Goal: Use online tool/utility: Utilize a website feature to perform a specific function

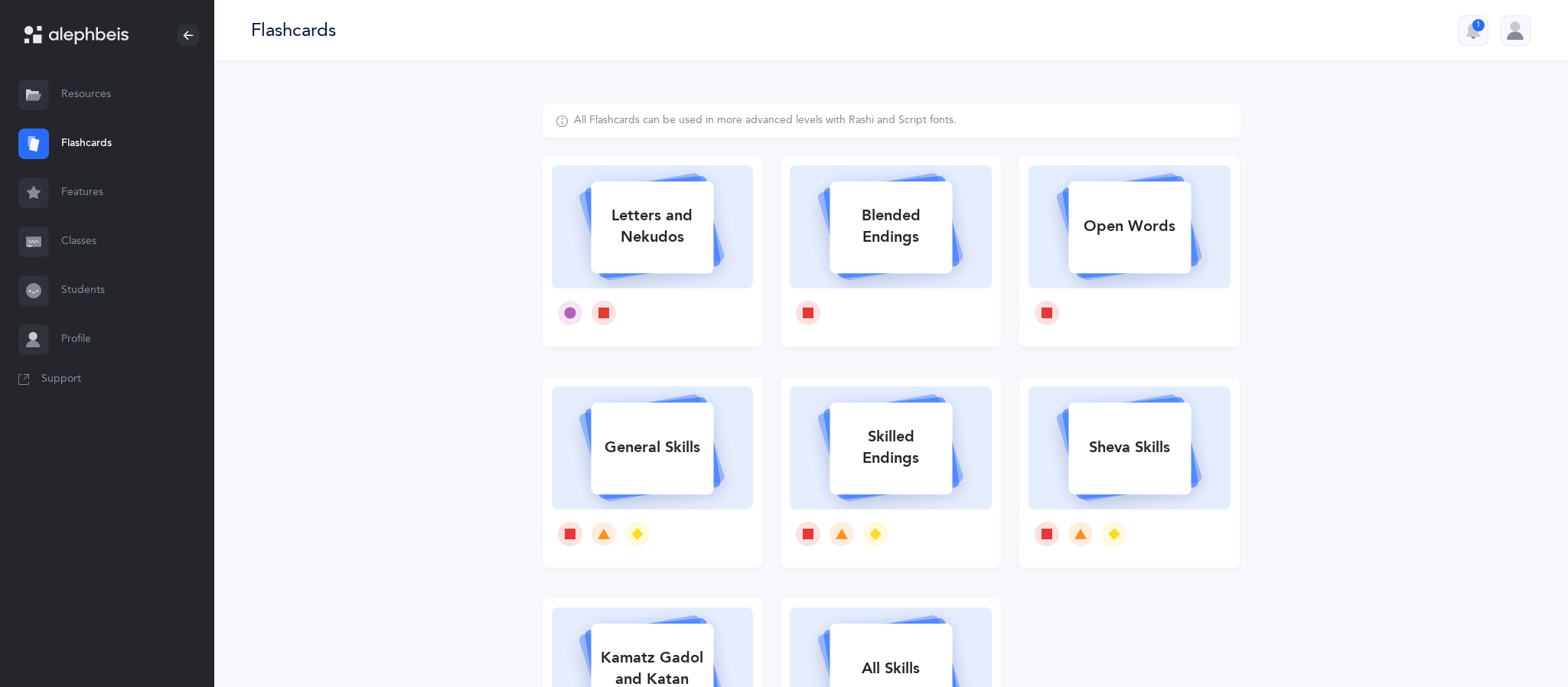
click at [709, 210] on div "Letters and Nekudos" at bounding box center [651, 226] width 122 height 61
select select
select select "single"
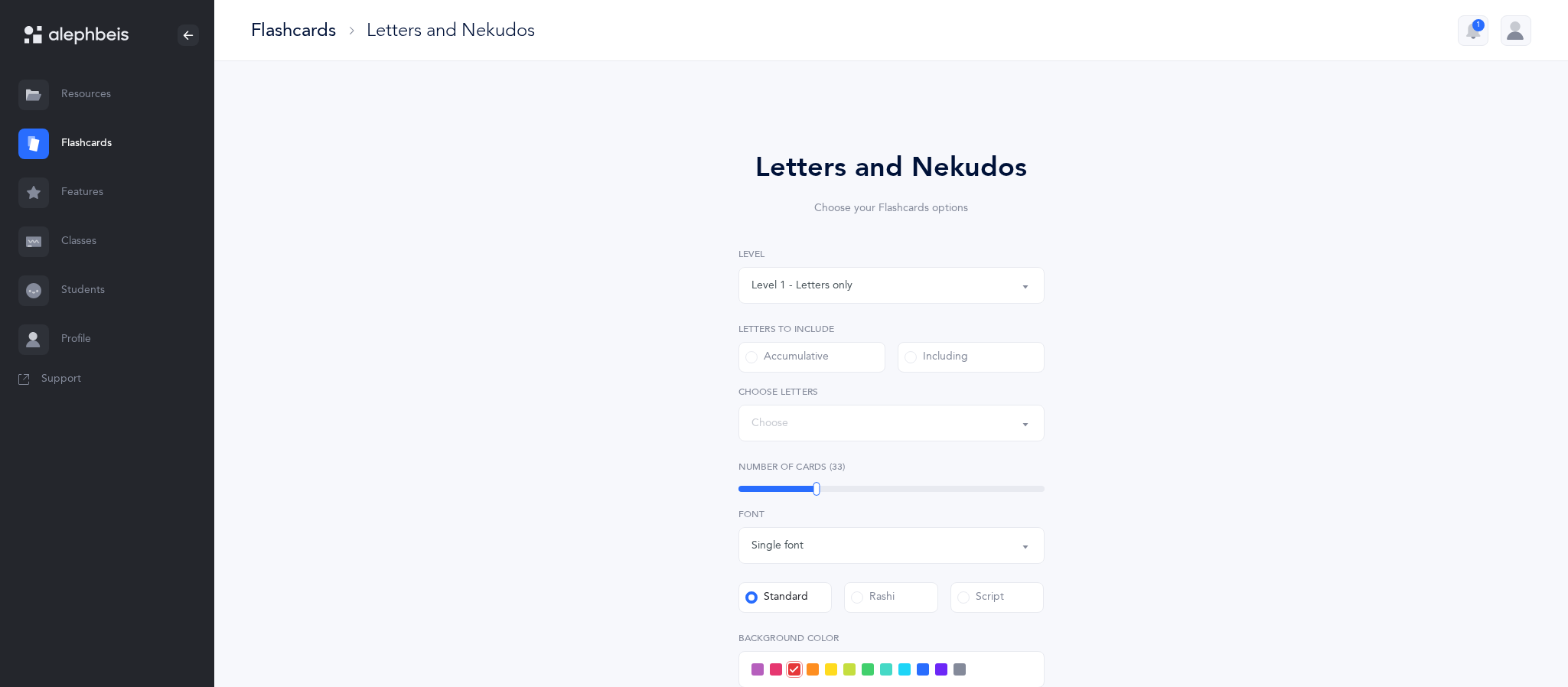
select select "27"
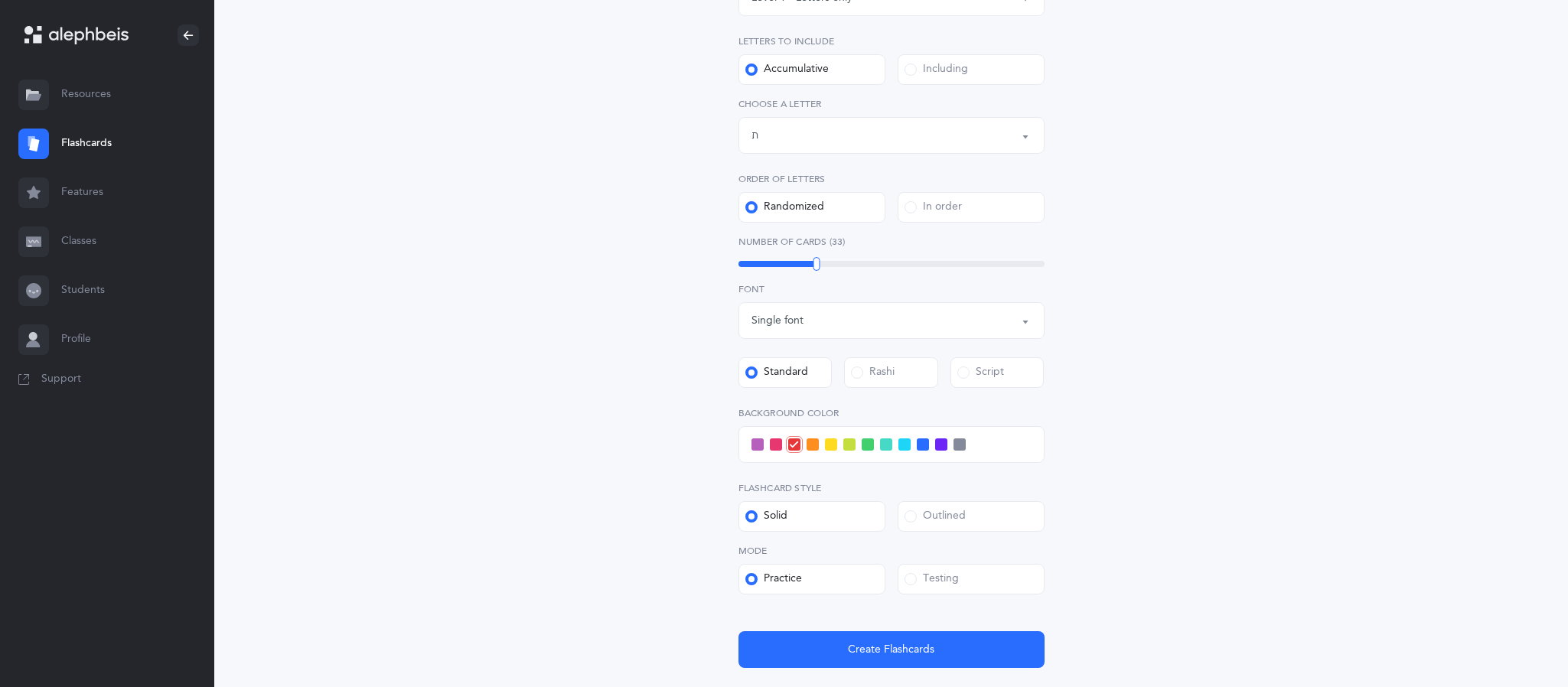
scroll to position [289, 0]
click at [757, 444] on span at bounding box center [757, 443] width 13 height 13
click at [0, 0] on input "checkbox" at bounding box center [0, 0] width 0 height 0
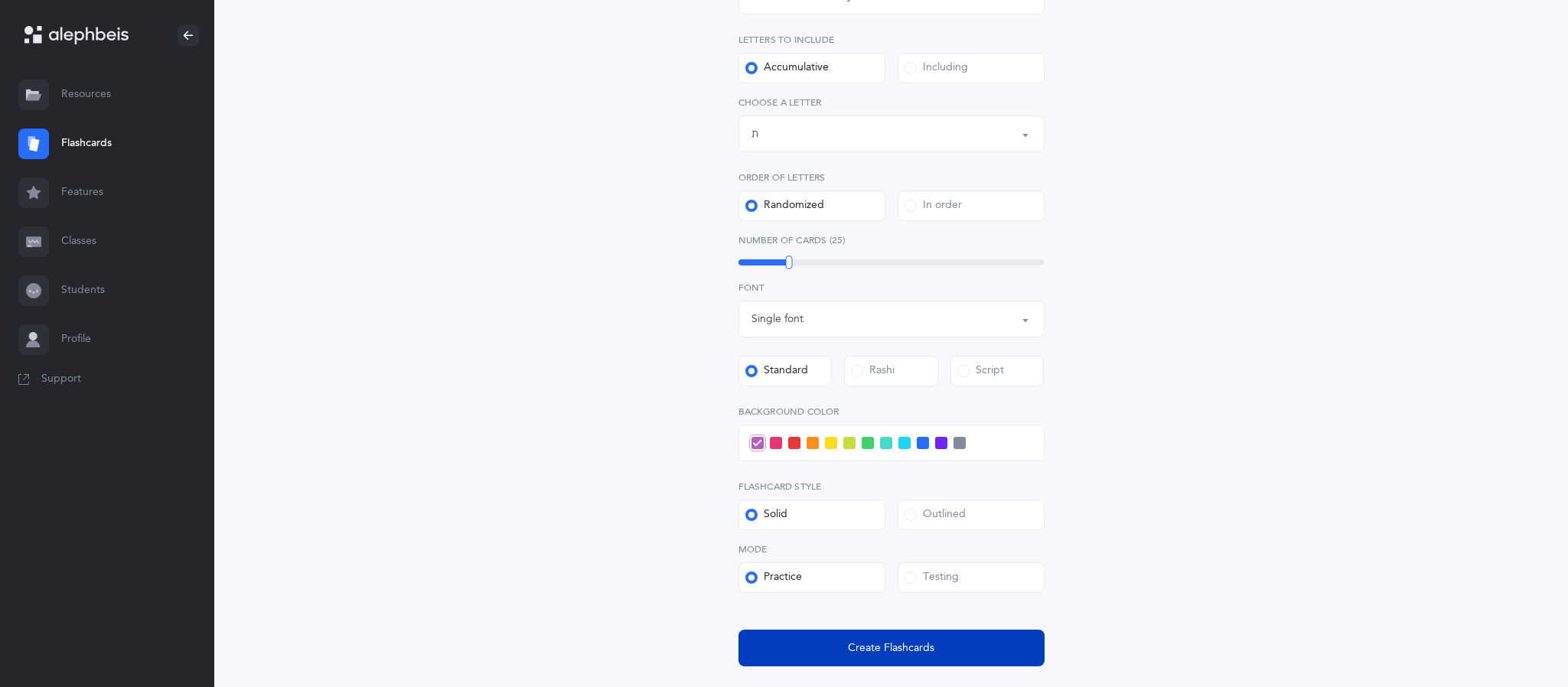
click at [895, 647] on span "Create Flashcards" at bounding box center [891, 647] width 87 height 16
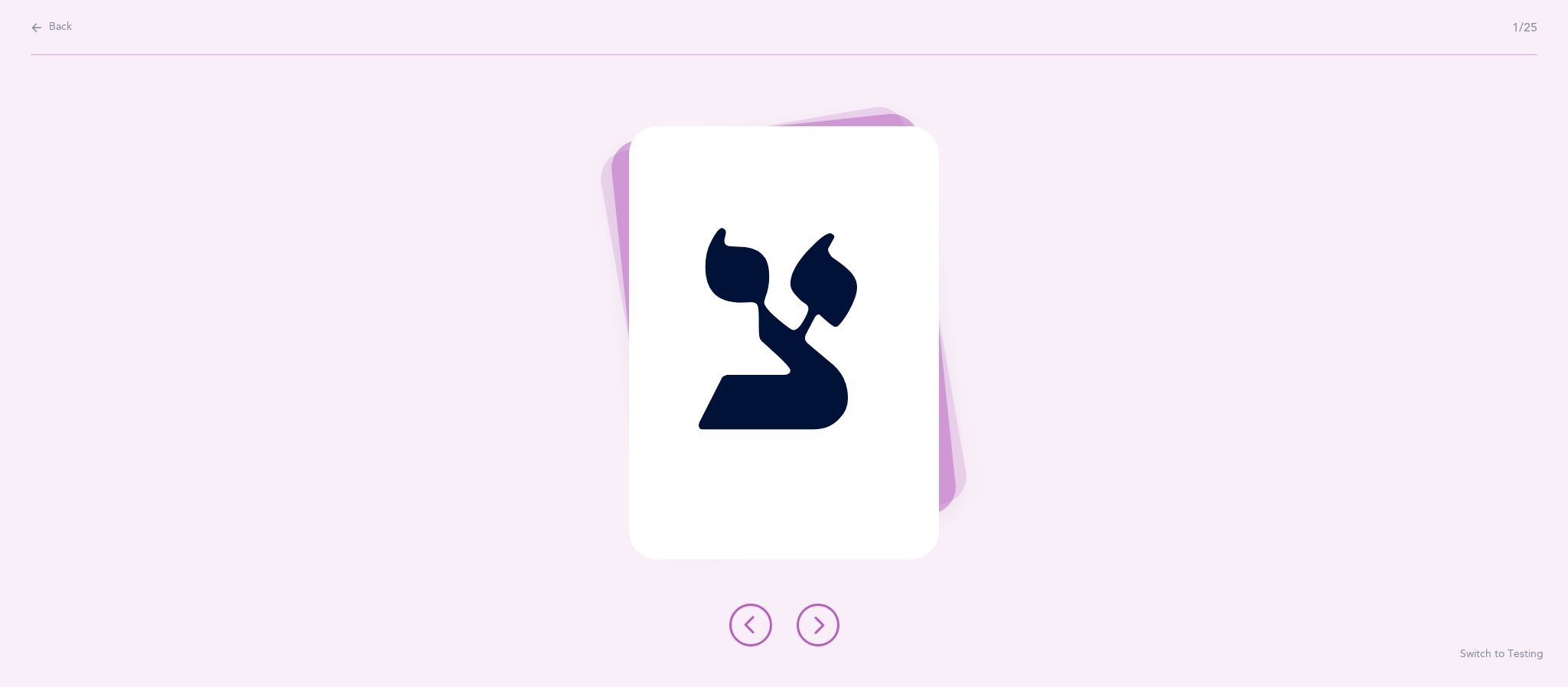
scroll to position [0, 0]
click at [822, 625] on icon at bounding box center [818, 625] width 19 height 19
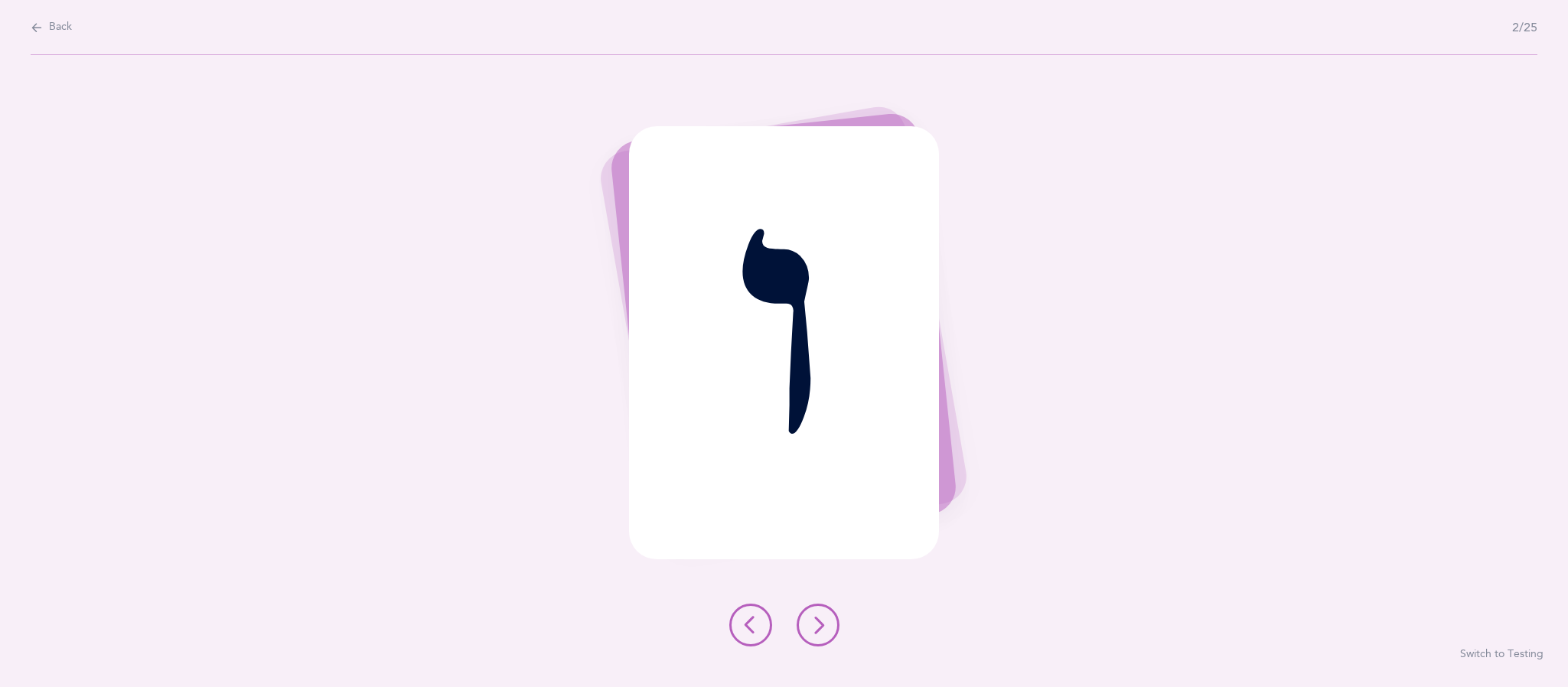
click at [831, 636] on button at bounding box center [818, 625] width 43 height 43
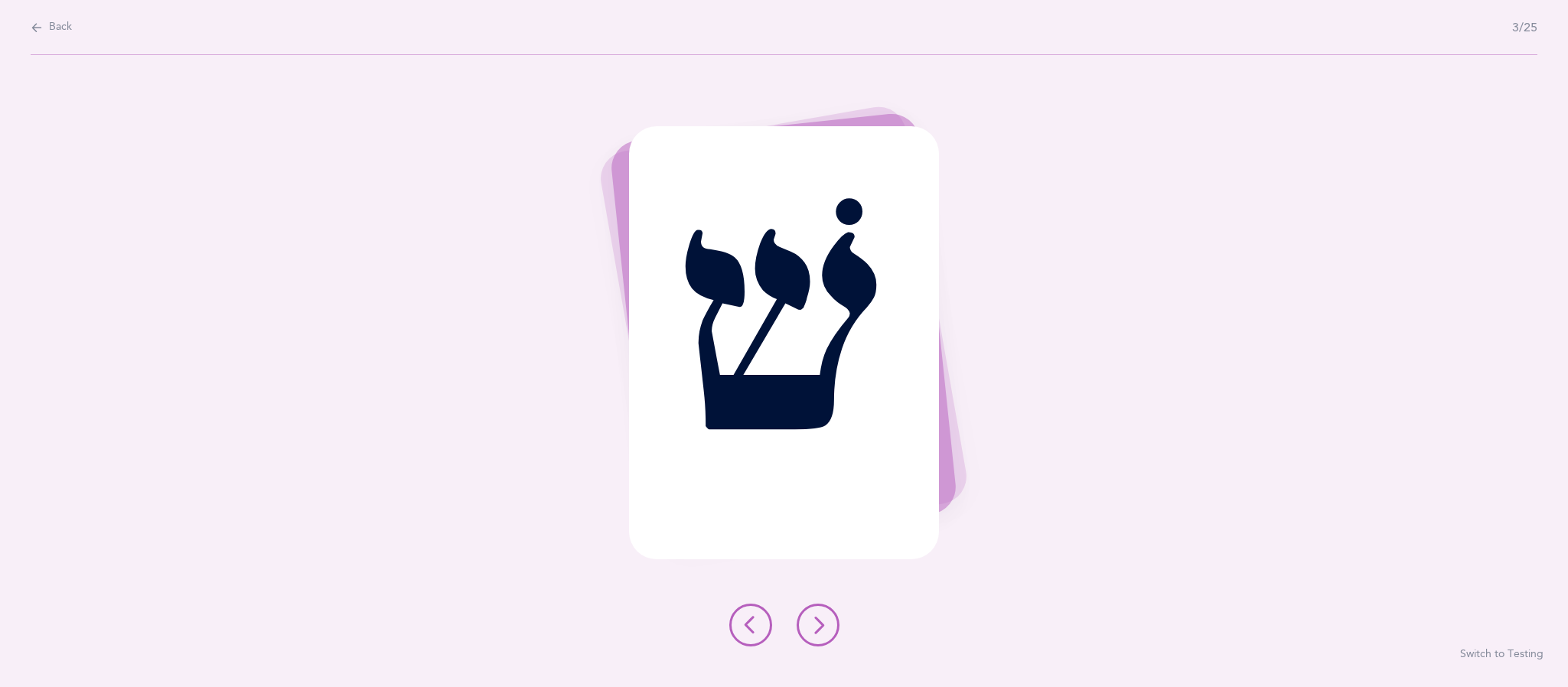
click at [859, 627] on div "שׁ Switch to Testing" at bounding box center [784, 370] width 1568 height 631
click at [820, 624] on icon at bounding box center [818, 625] width 19 height 19
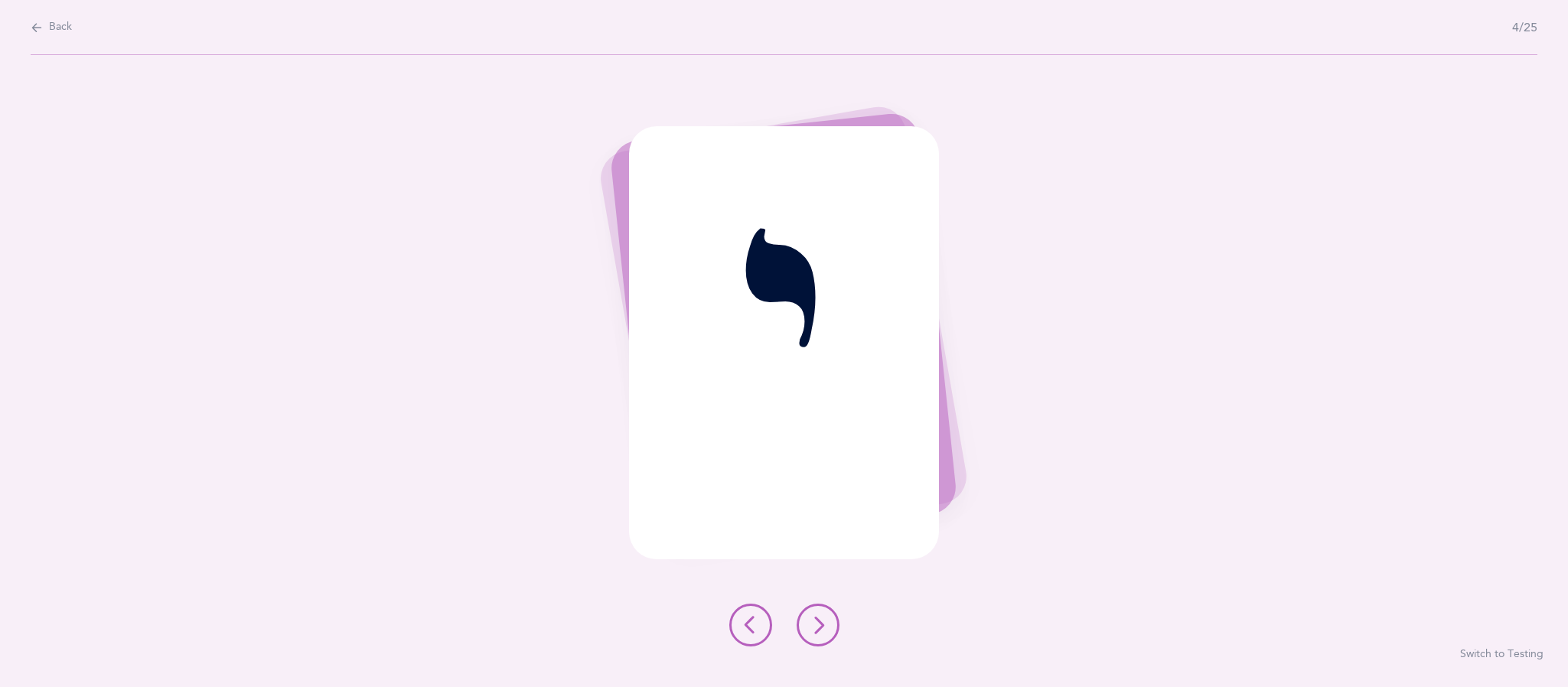
click at [833, 638] on button at bounding box center [818, 625] width 43 height 43
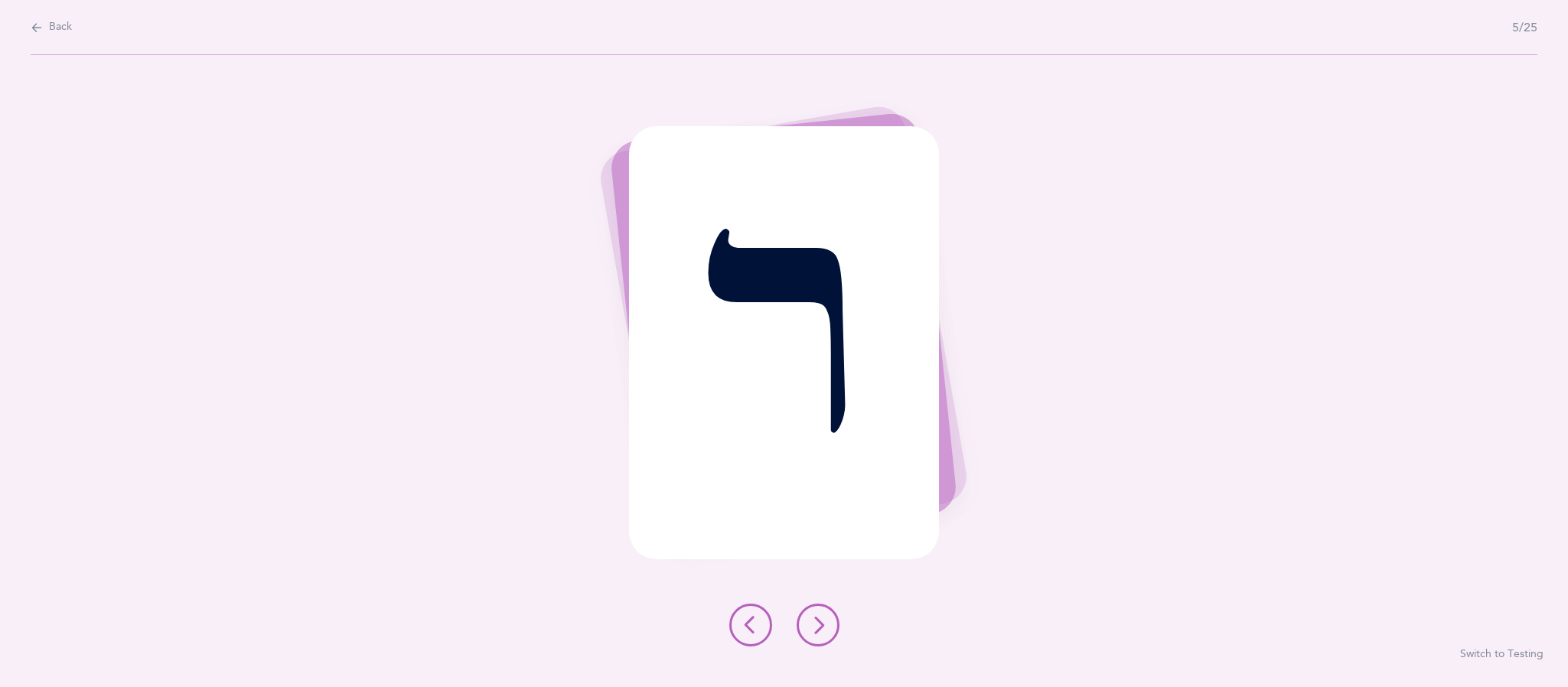
click at [817, 625] on icon at bounding box center [818, 625] width 19 height 19
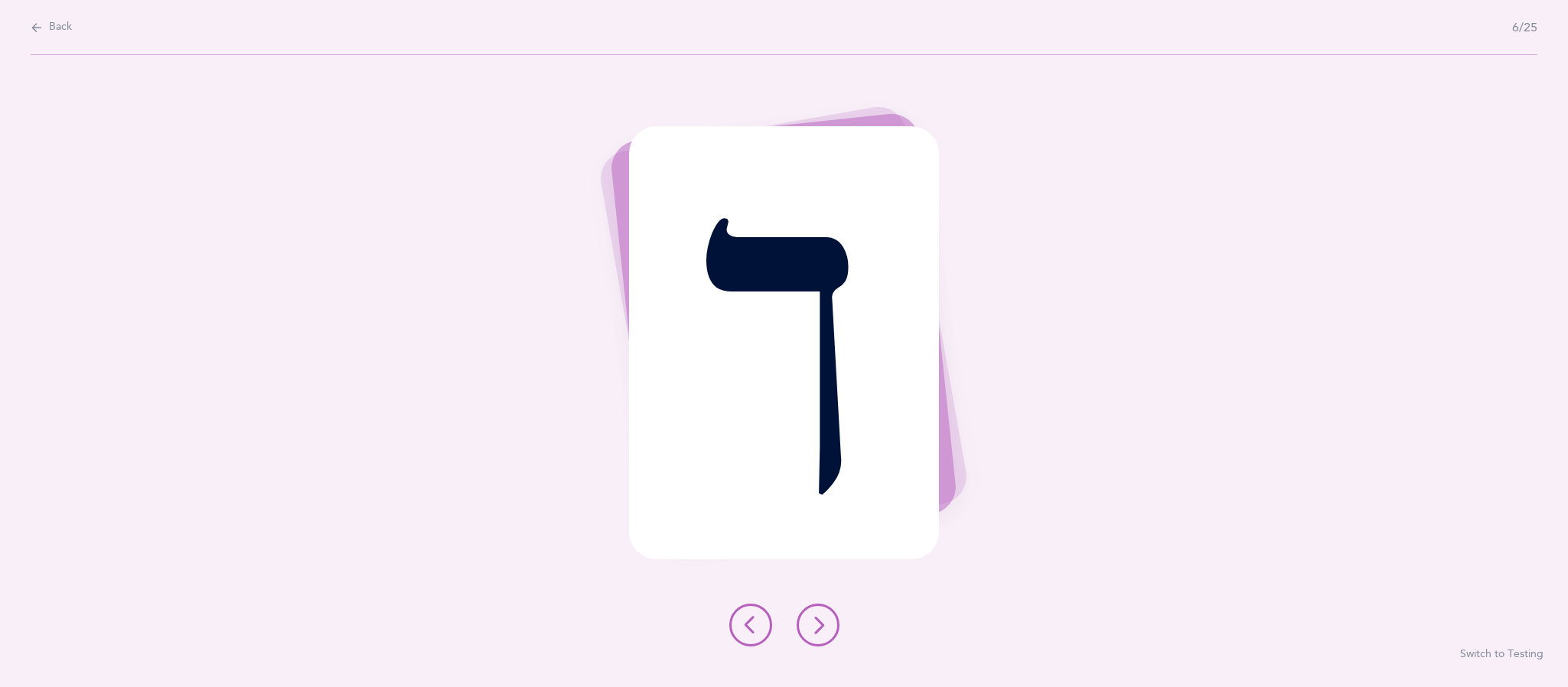
click at [817, 626] on icon at bounding box center [818, 625] width 19 height 19
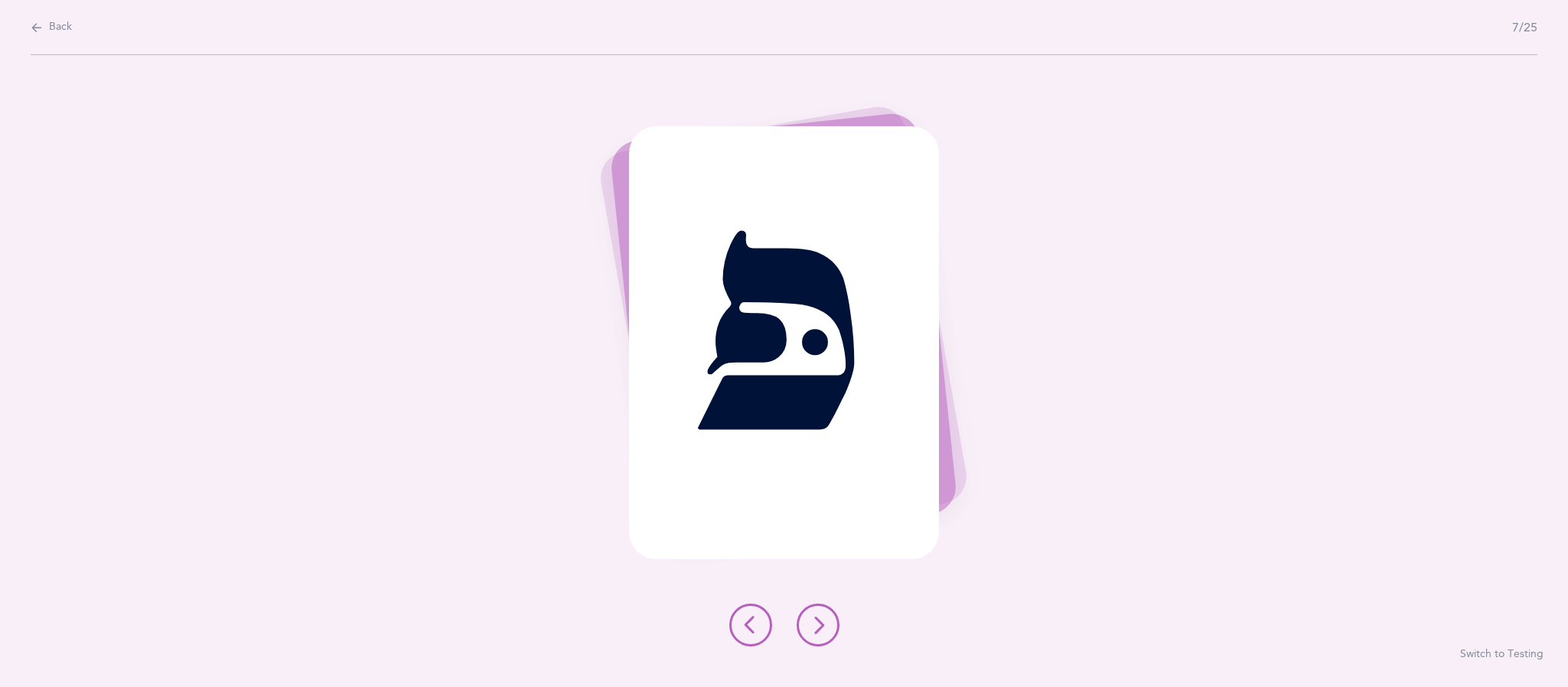
click at [817, 627] on icon at bounding box center [818, 625] width 19 height 19
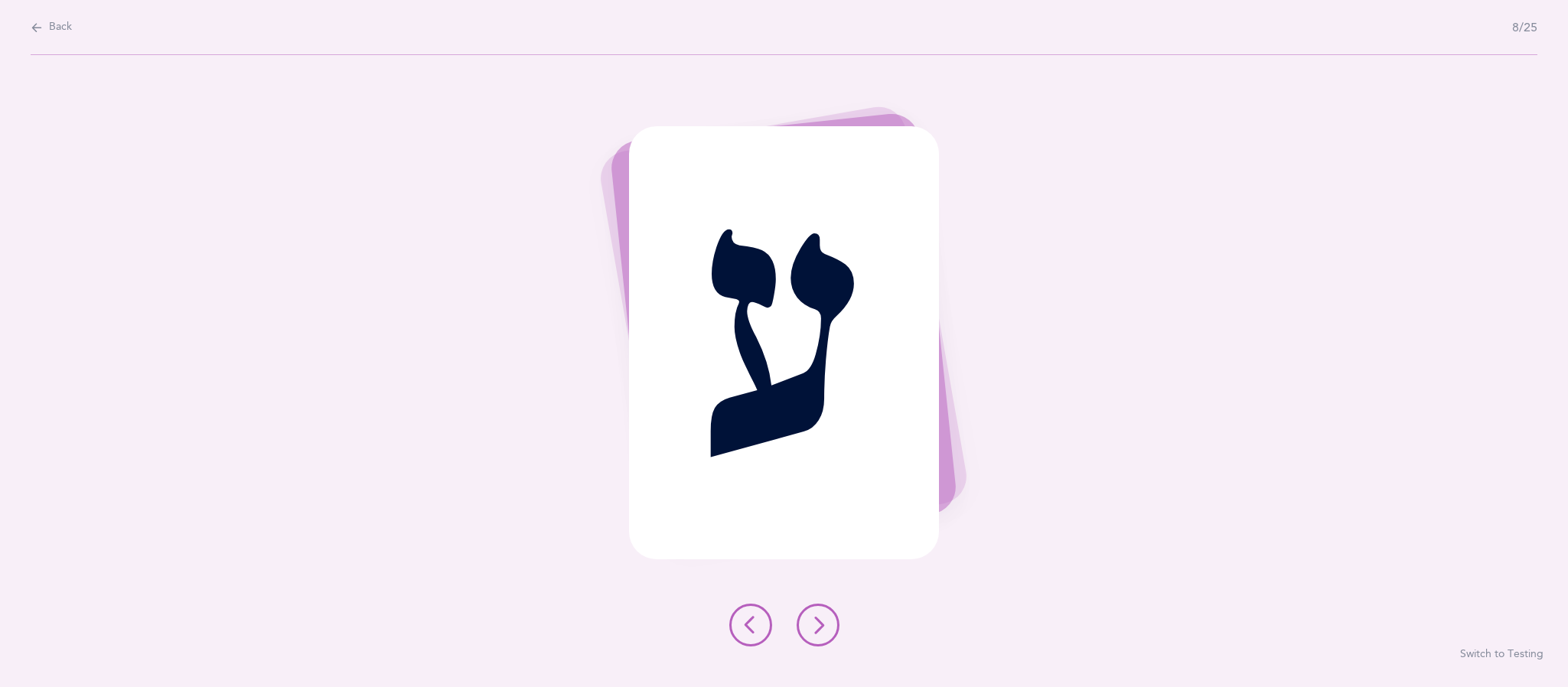
click at [835, 633] on button at bounding box center [818, 625] width 43 height 43
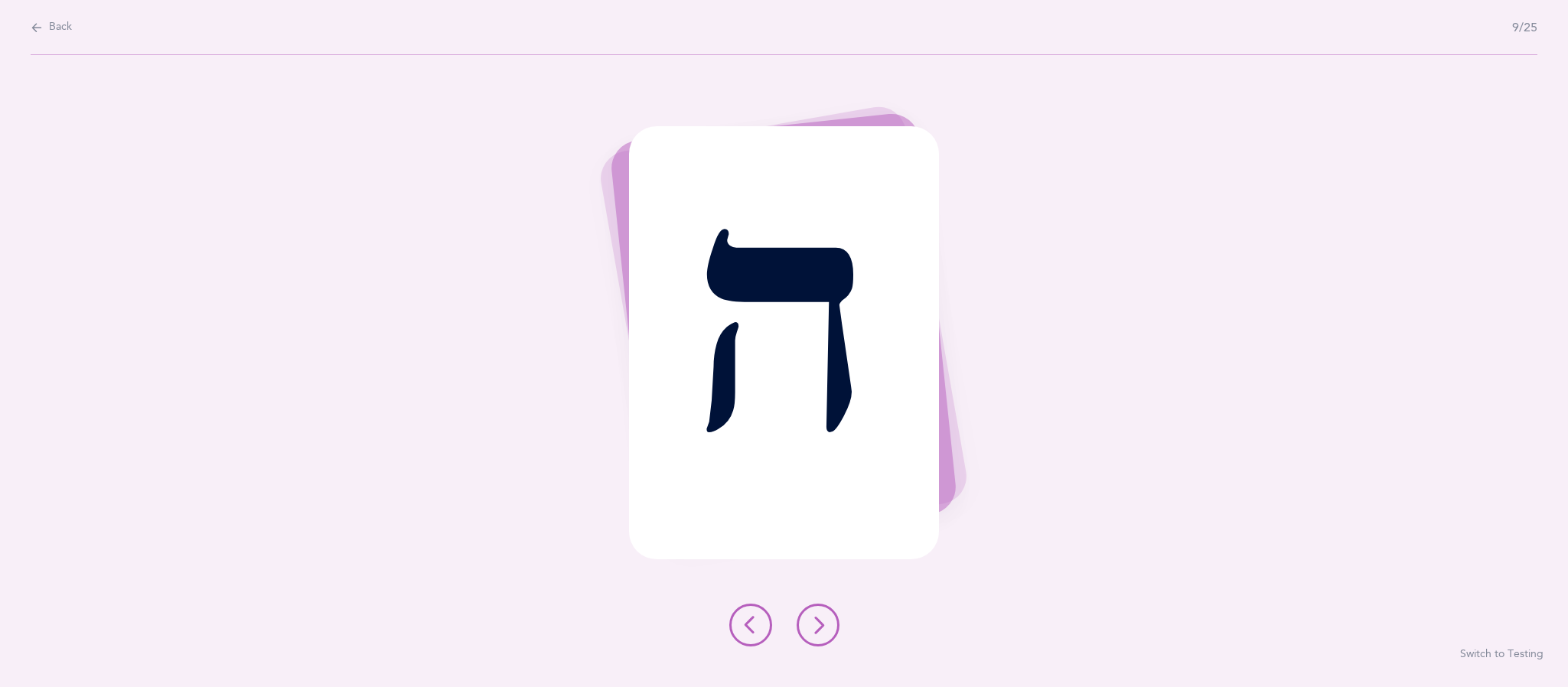
click at [822, 643] on button at bounding box center [818, 625] width 43 height 43
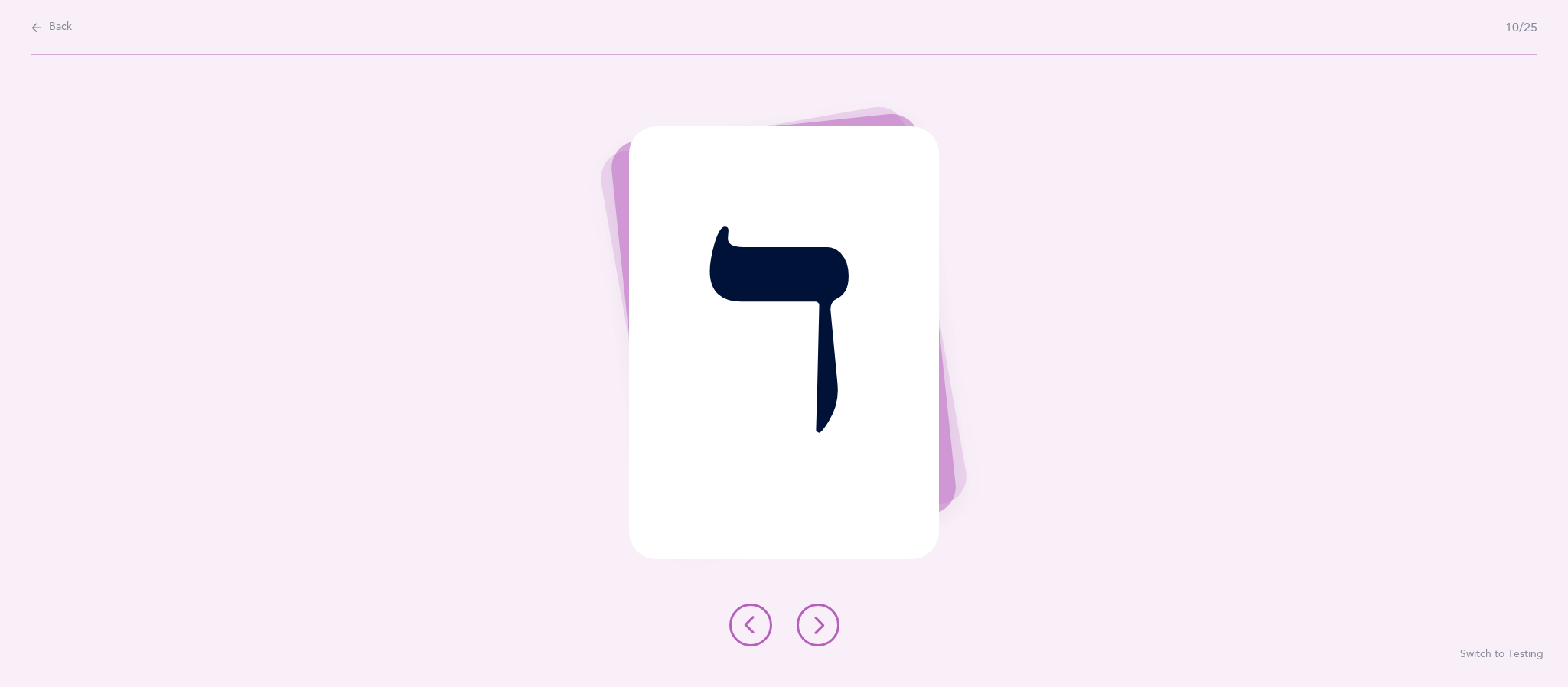
click at [836, 639] on div at bounding box center [784, 625] width 135 height 43
click at [824, 636] on button at bounding box center [818, 625] width 43 height 43
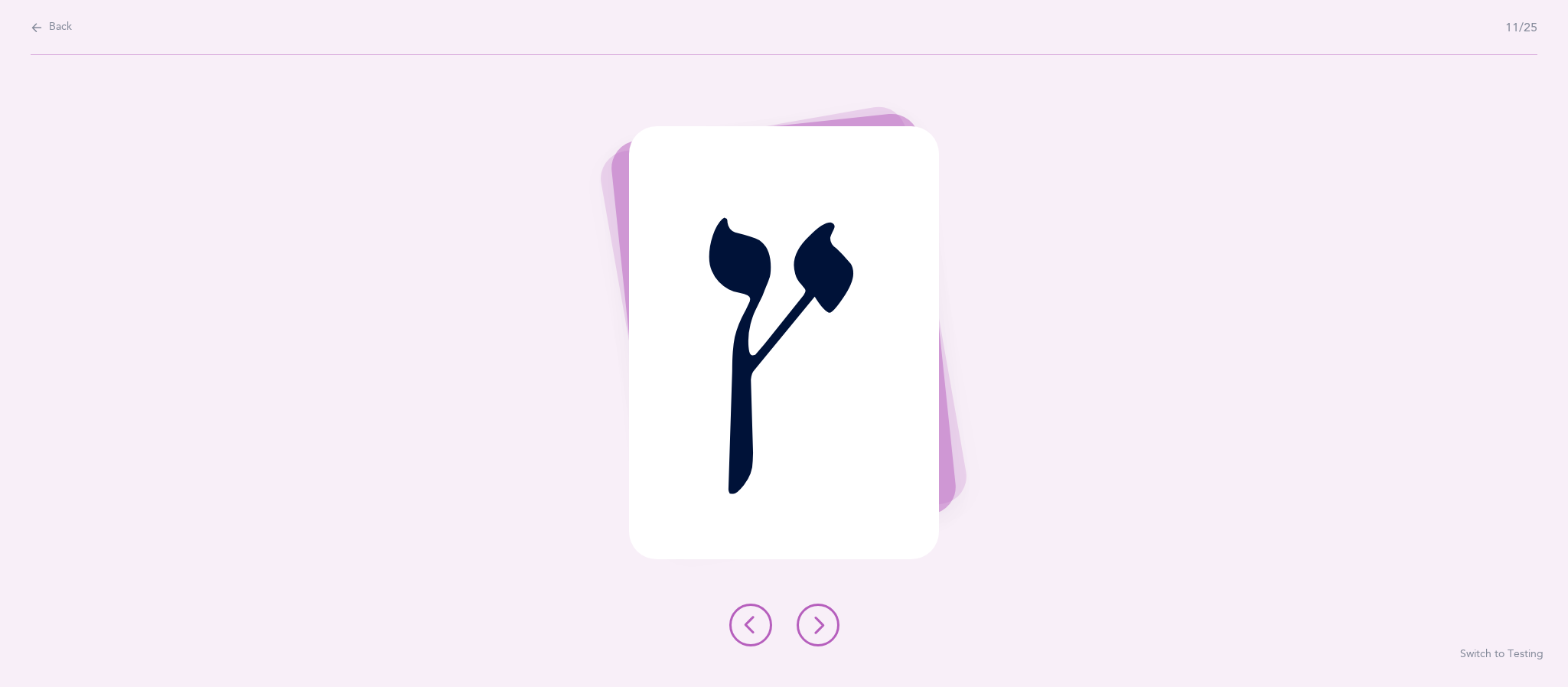
click at [817, 624] on icon at bounding box center [818, 625] width 19 height 19
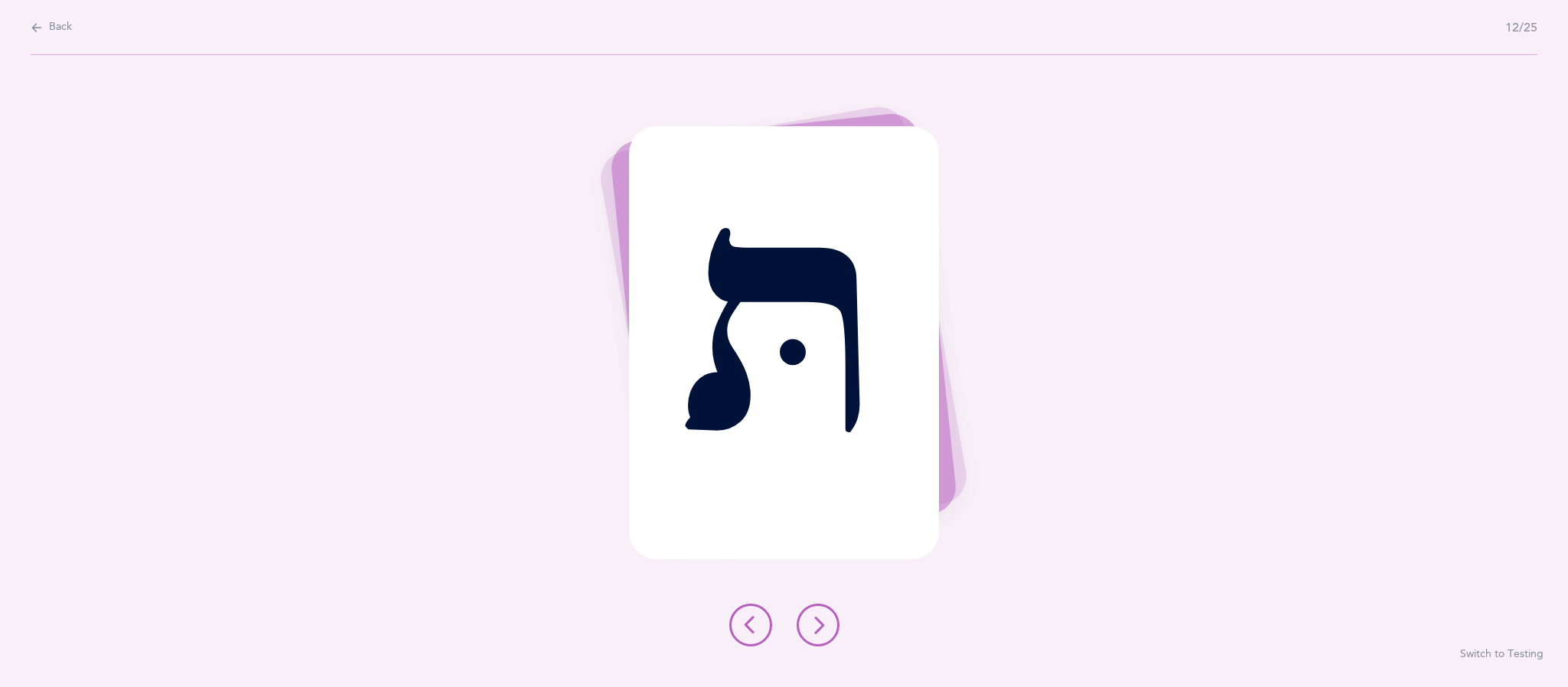
click at [819, 624] on icon at bounding box center [818, 625] width 19 height 19
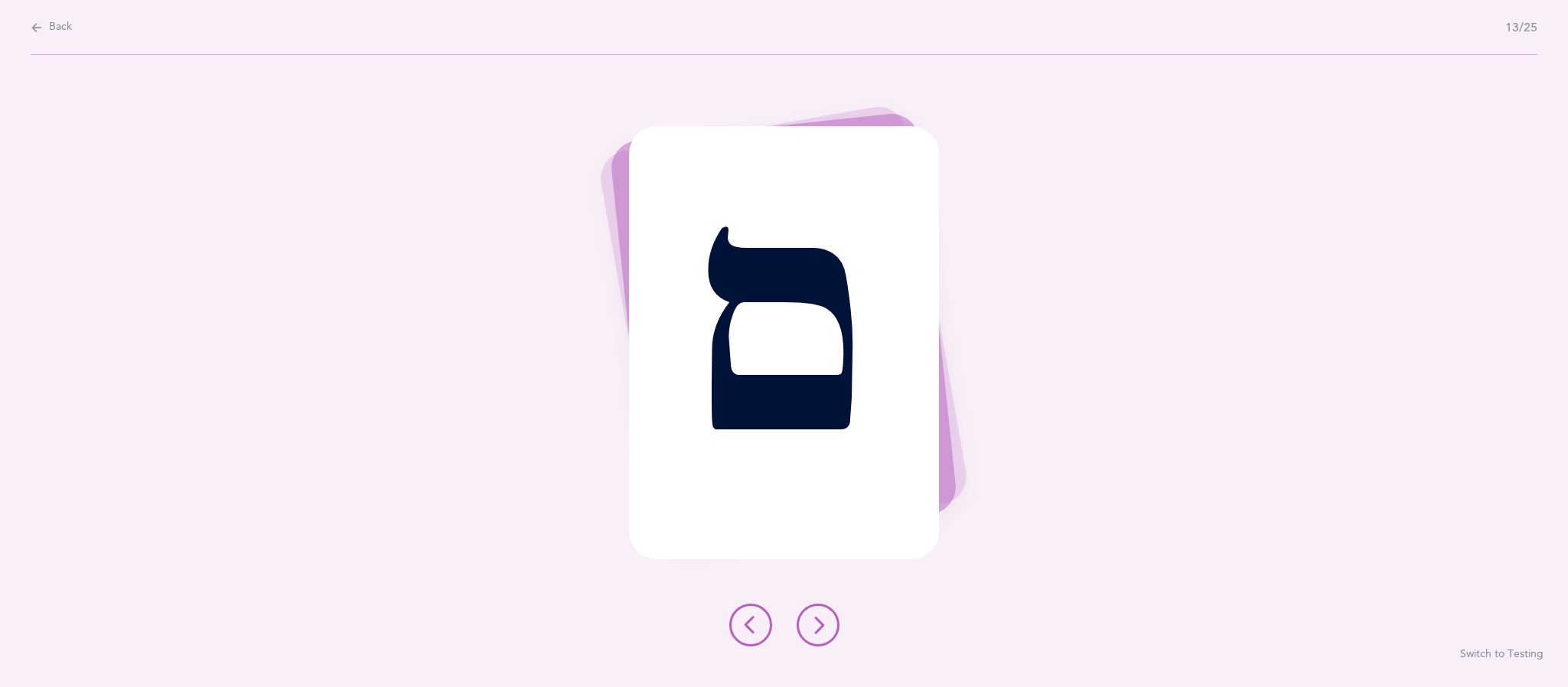
click at [820, 624] on icon at bounding box center [818, 625] width 19 height 19
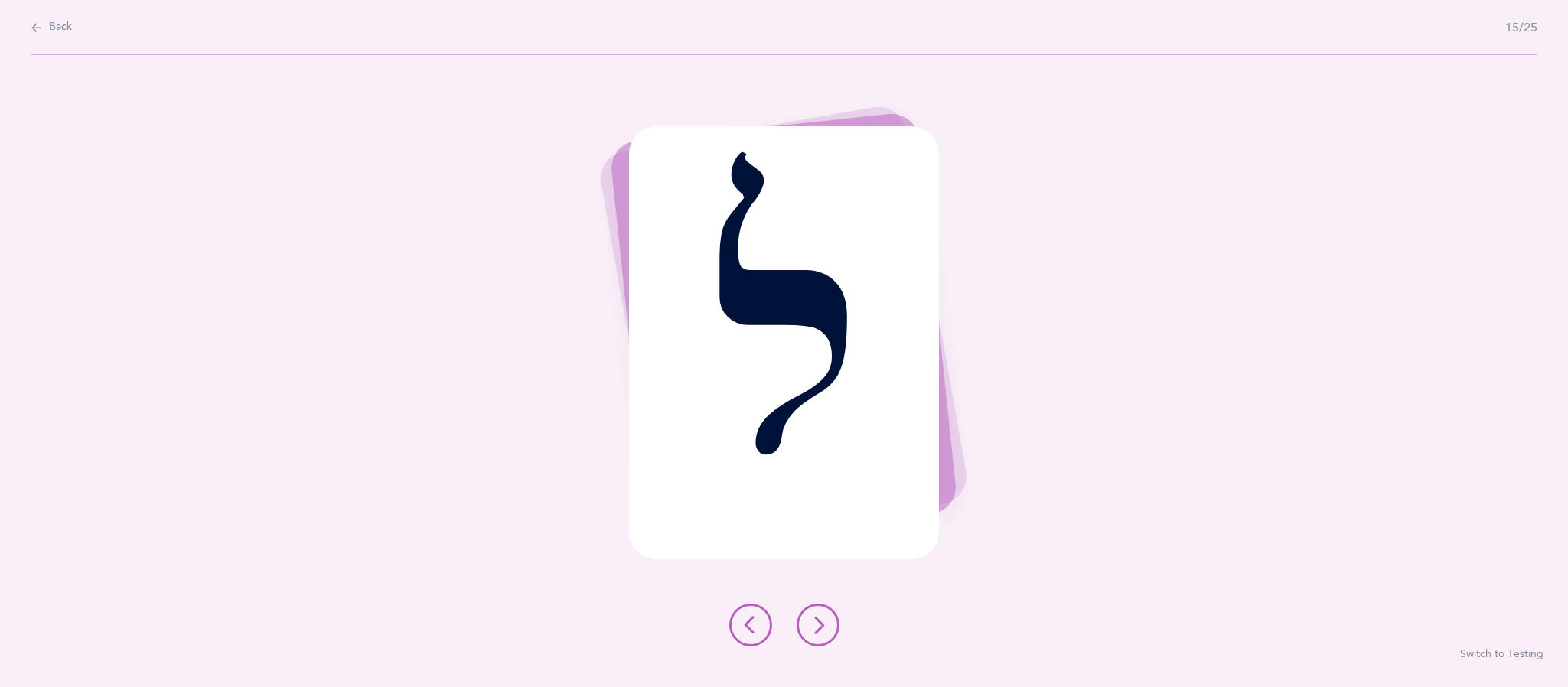
click at [817, 625] on icon at bounding box center [818, 625] width 19 height 19
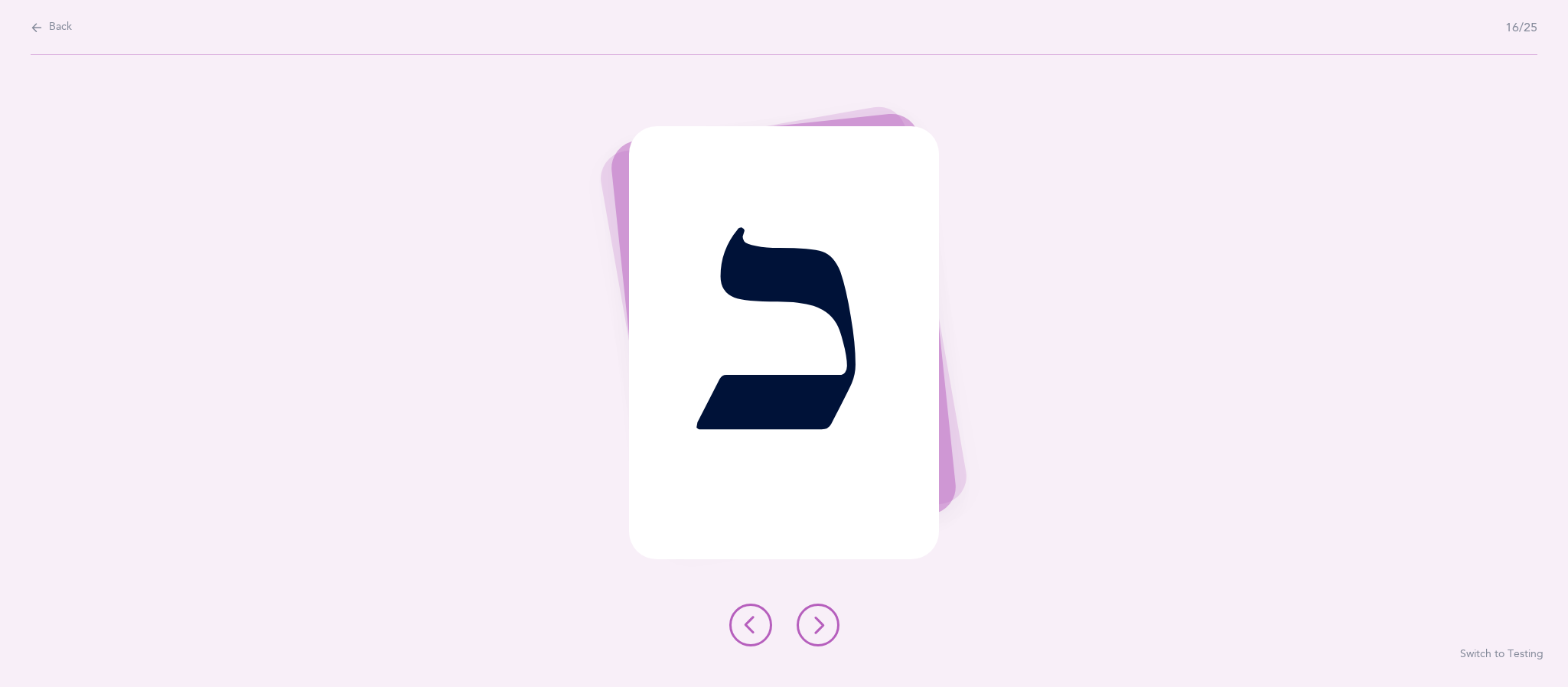
click at [819, 624] on icon at bounding box center [818, 625] width 19 height 19
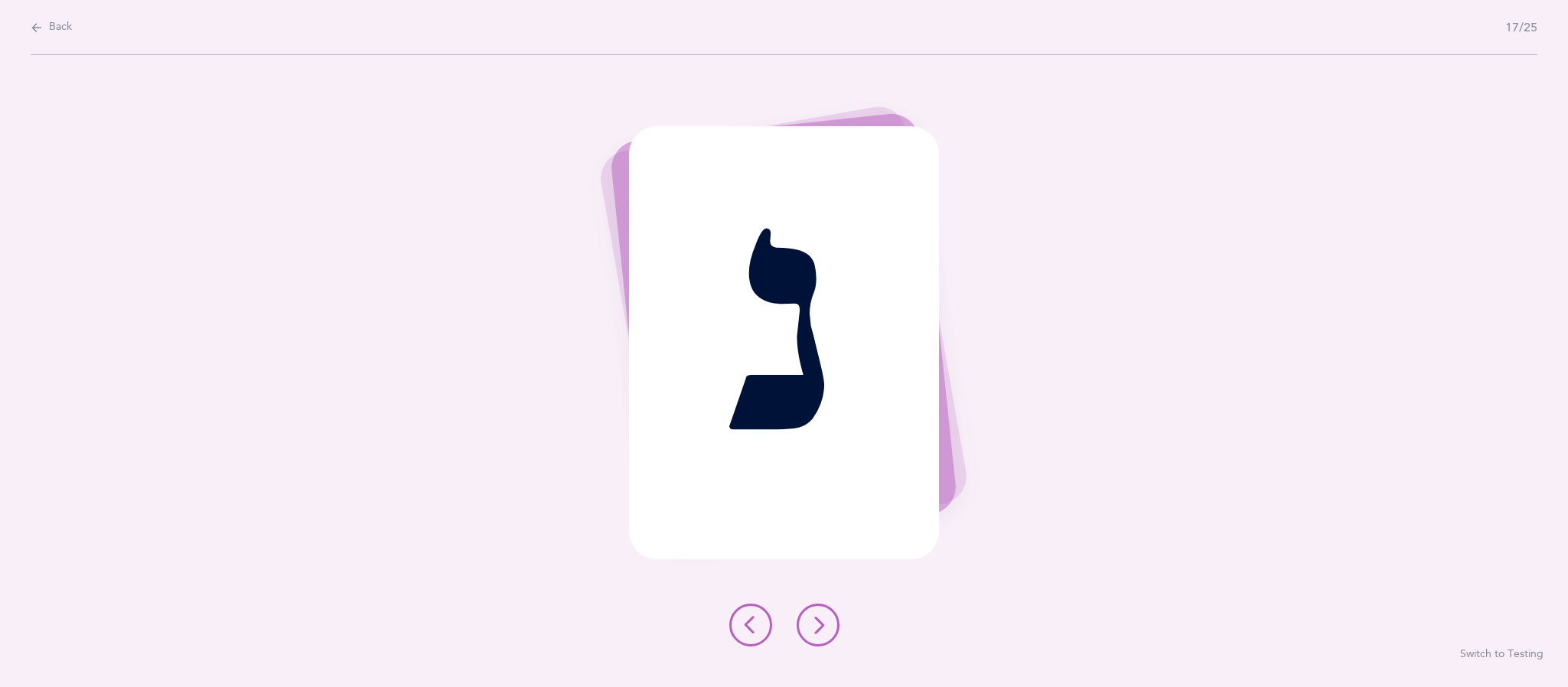
click at [826, 646] on div at bounding box center [784, 625] width 135 height 43
click at [819, 624] on icon at bounding box center [818, 625] width 19 height 19
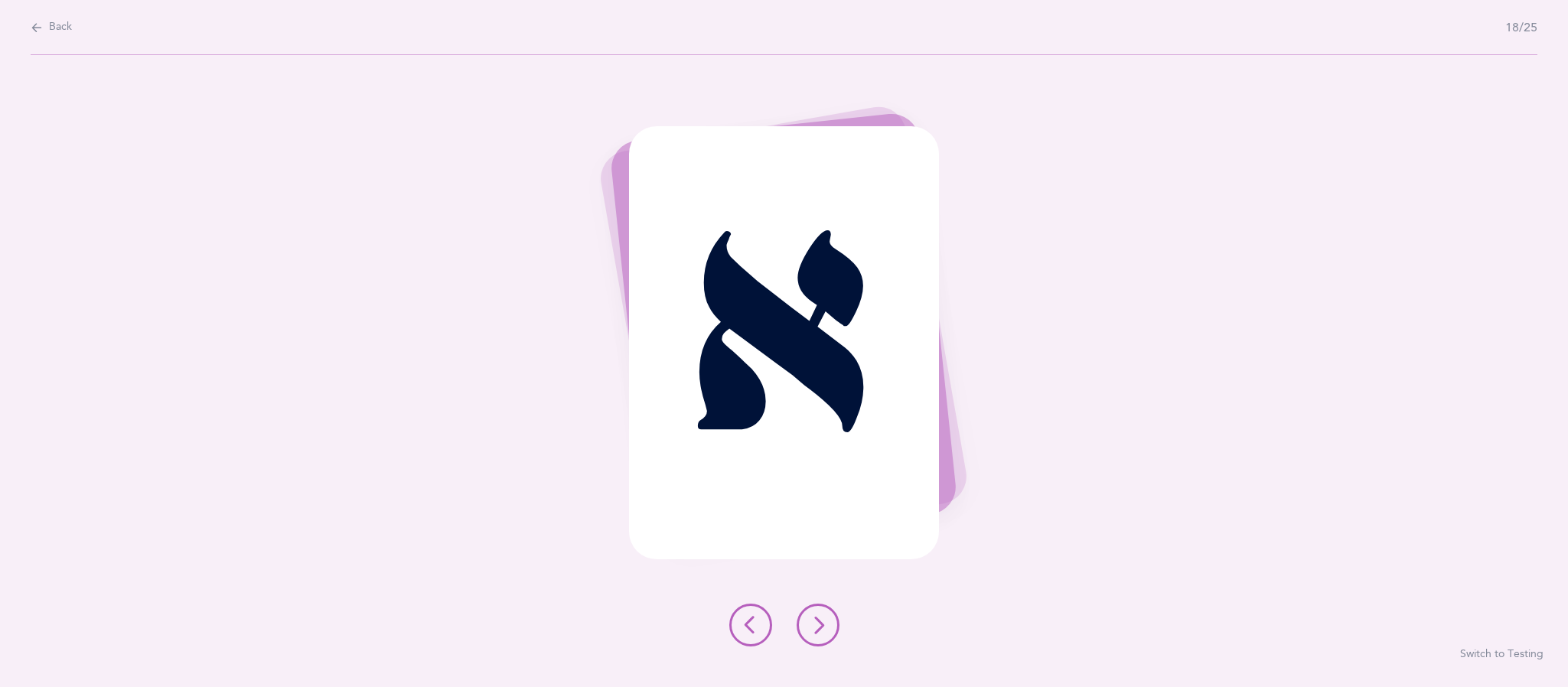
click at [826, 642] on button at bounding box center [818, 625] width 43 height 43
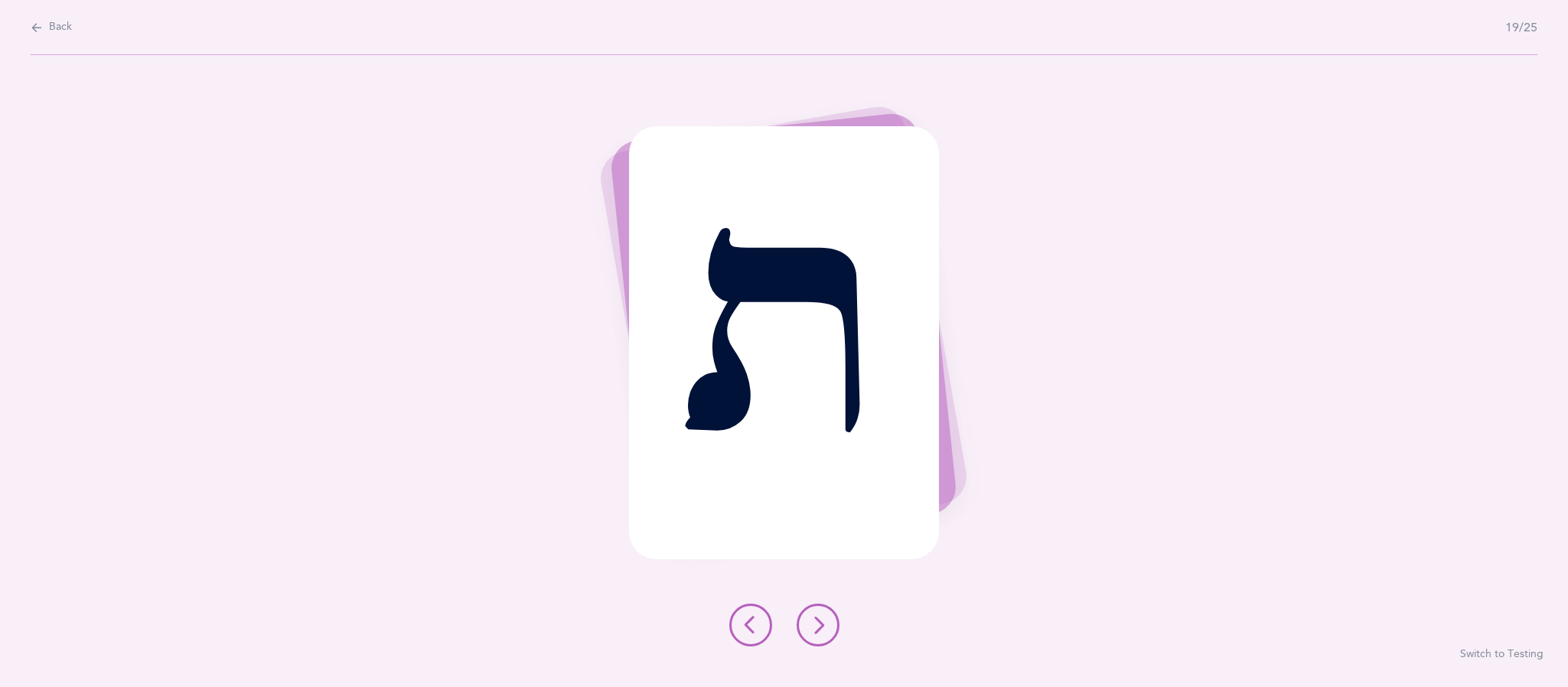
click at [819, 625] on icon at bounding box center [818, 625] width 19 height 19
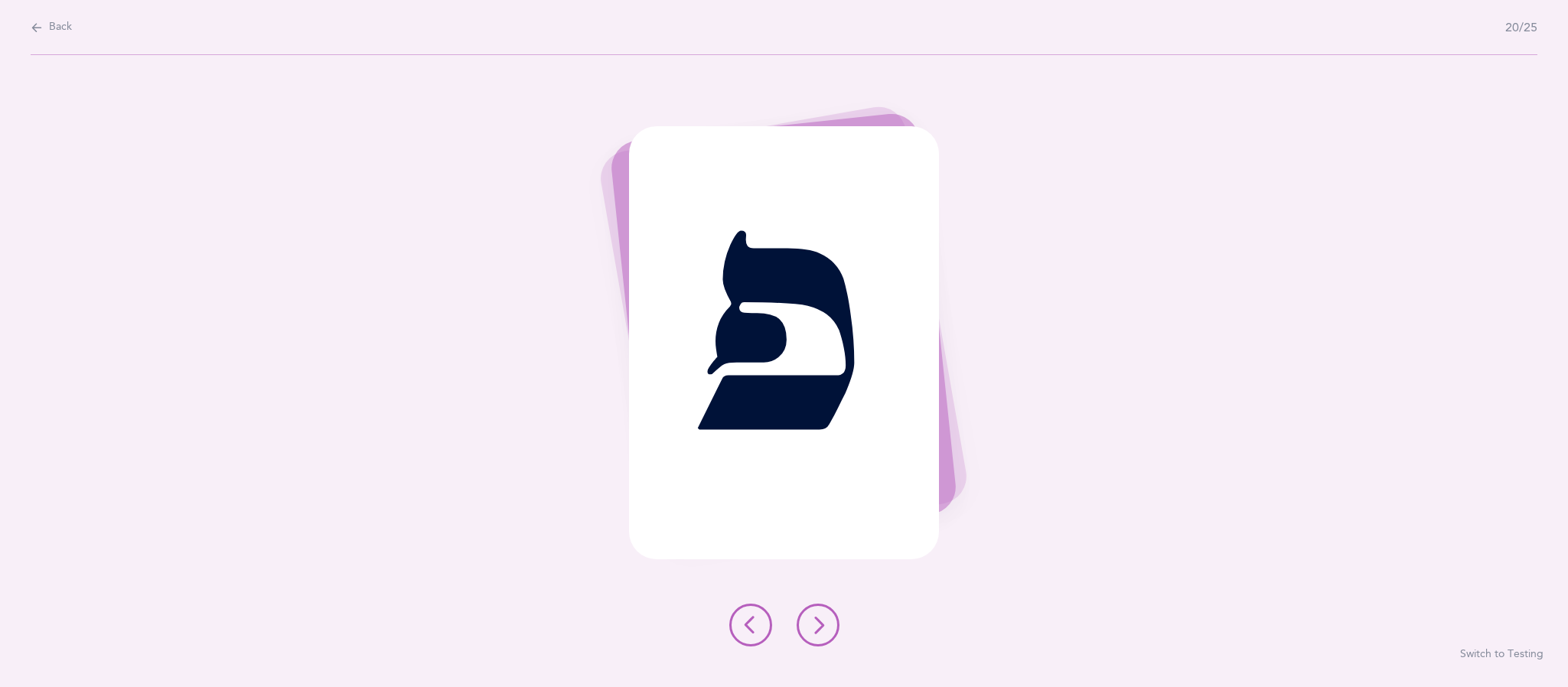
click at [834, 631] on button at bounding box center [818, 625] width 43 height 43
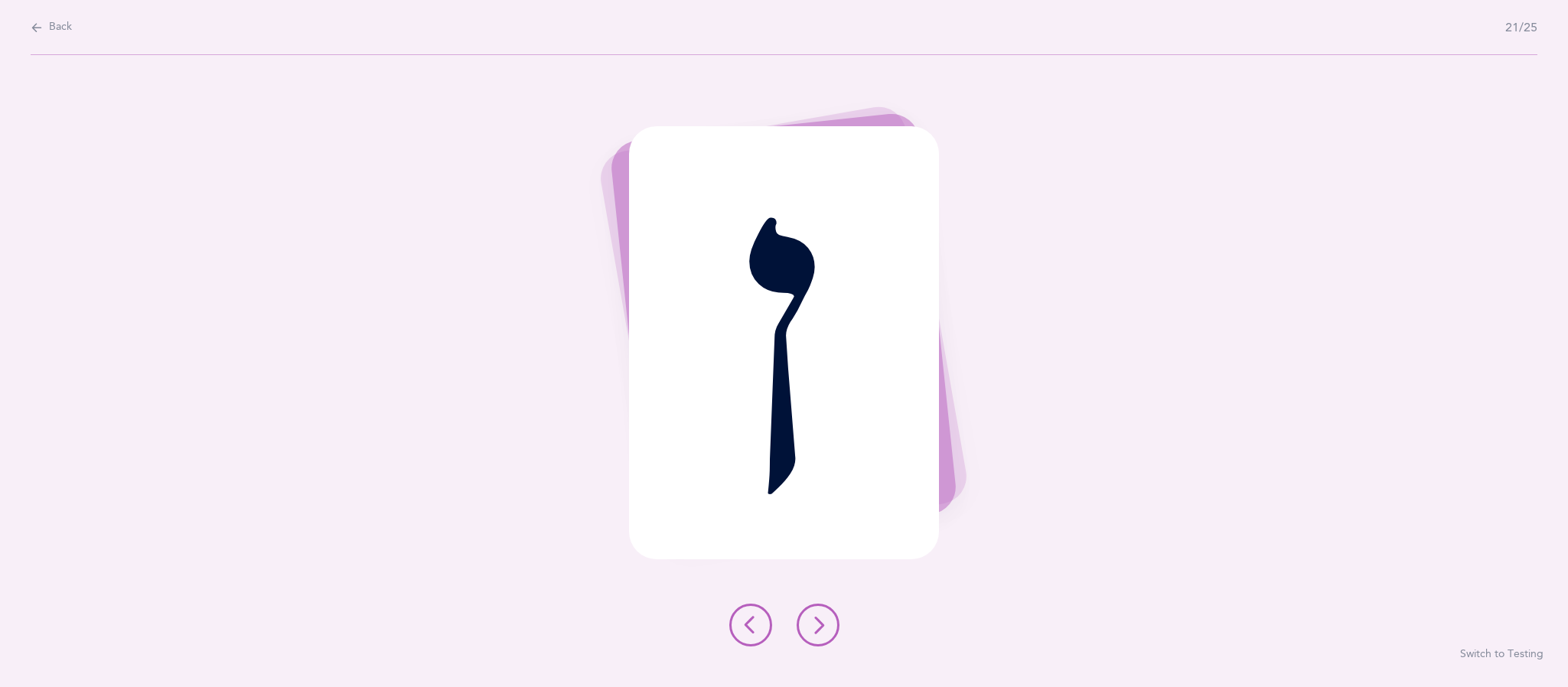
click at [817, 626] on icon at bounding box center [818, 625] width 19 height 19
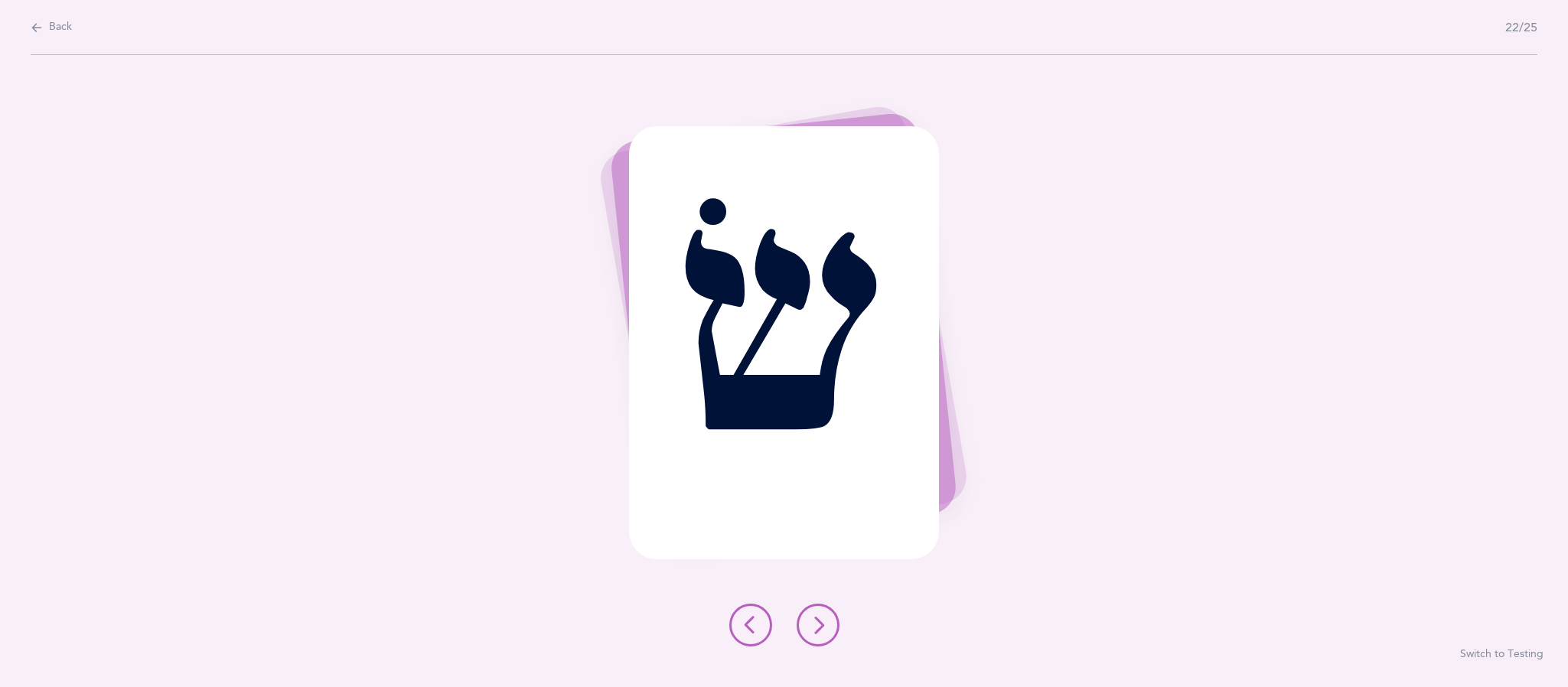
click at [829, 622] on button at bounding box center [818, 625] width 43 height 43
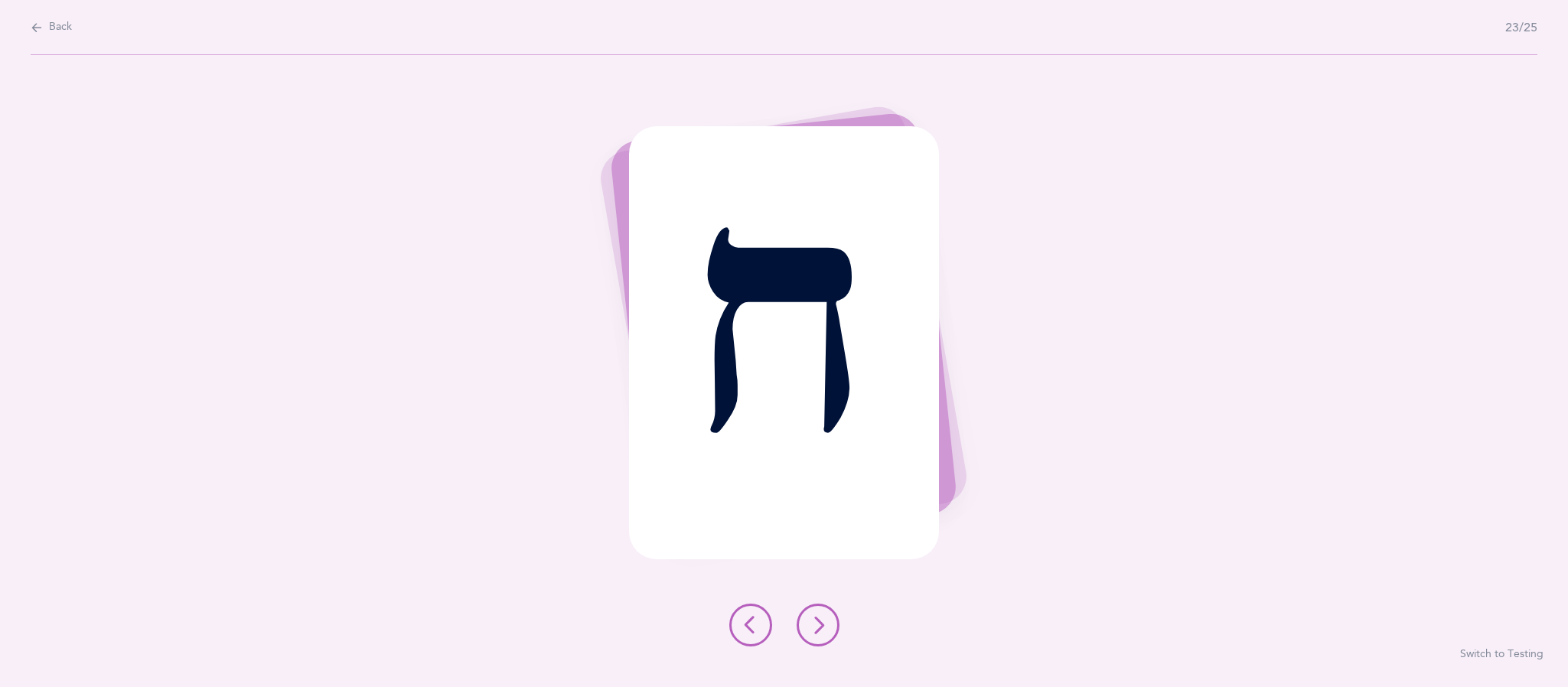
click at [826, 645] on button at bounding box center [818, 625] width 43 height 43
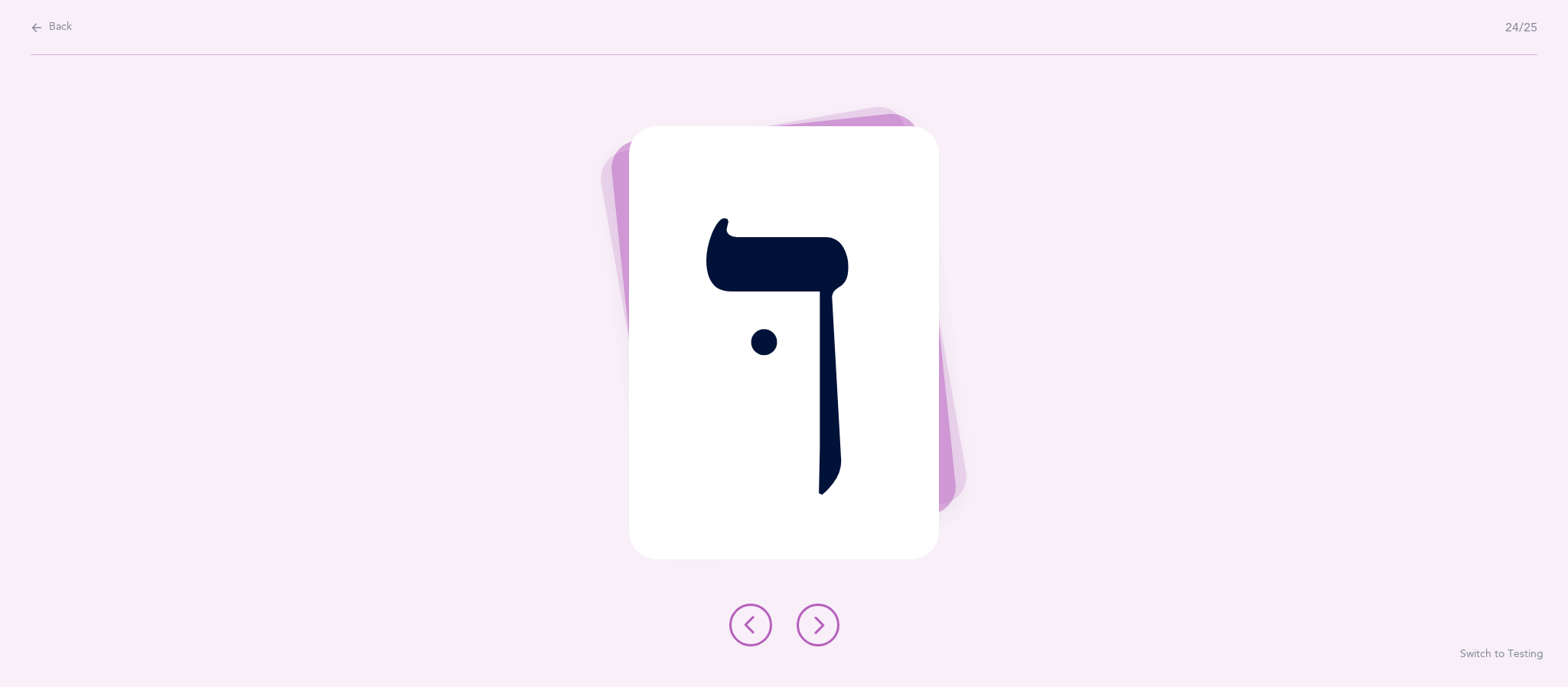
click at [817, 627] on icon at bounding box center [818, 625] width 19 height 19
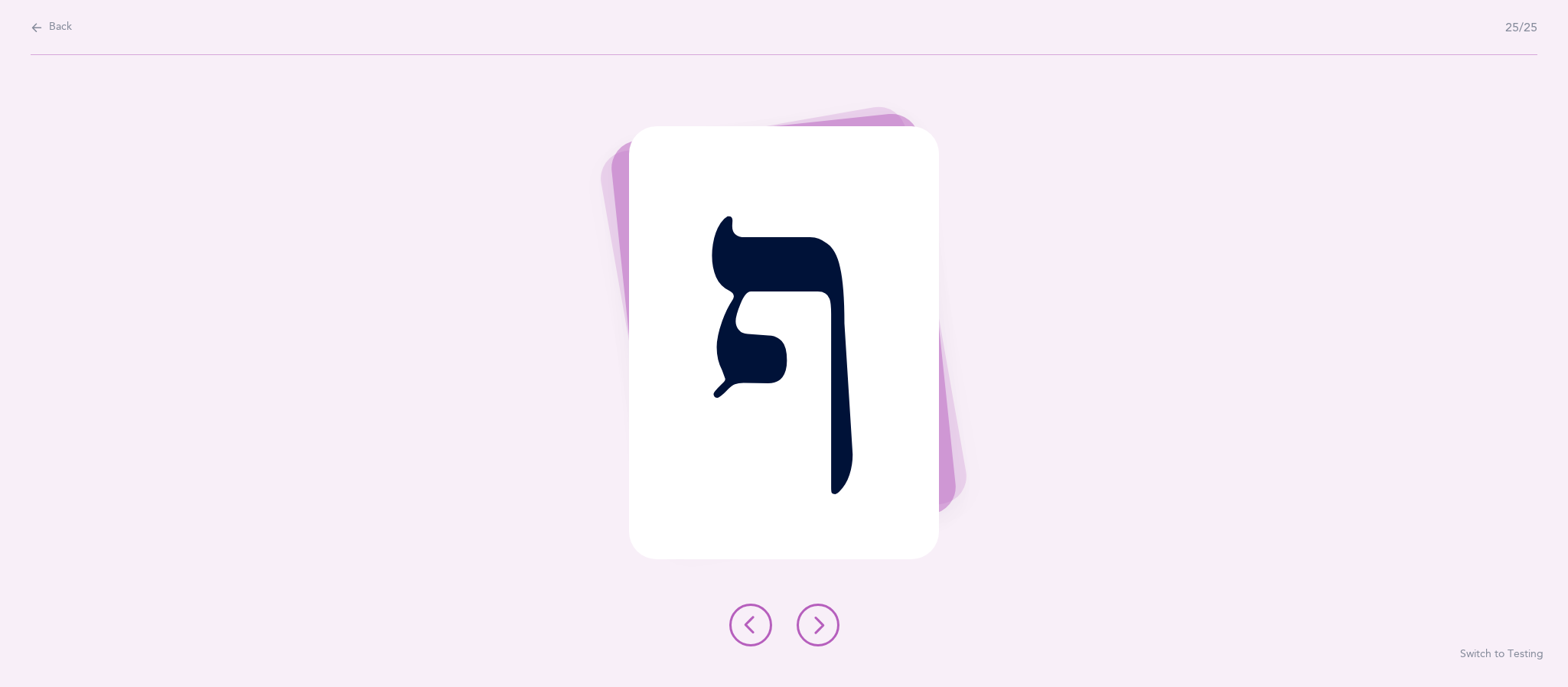
click at [822, 627] on icon at bounding box center [818, 625] width 19 height 19
